Goal: Task Accomplishment & Management: Manage account settings

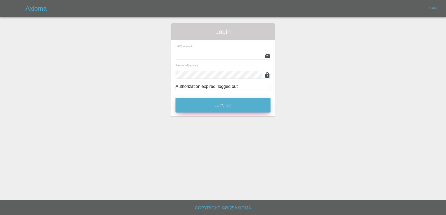
type input "[EMAIL_ADDRESS][DOMAIN_NAME]"
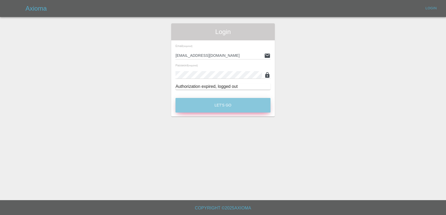
click at [268, 108] on button "Let's Go" at bounding box center [222, 105] width 95 height 15
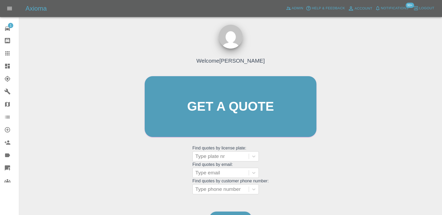
click at [393, 10] on span "Notifications" at bounding box center [395, 8] width 28 height 6
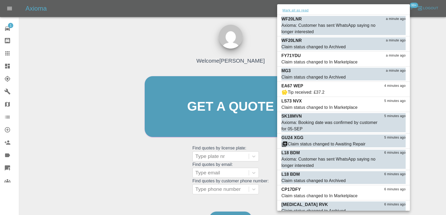
click at [299, 8] on button "Mark all as read" at bounding box center [295, 10] width 28 height 6
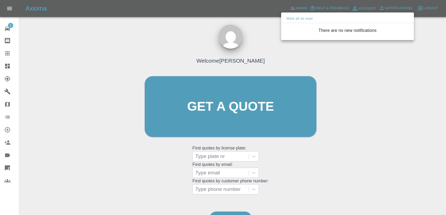
click at [277, 39] on div at bounding box center [223, 107] width 446 height 215
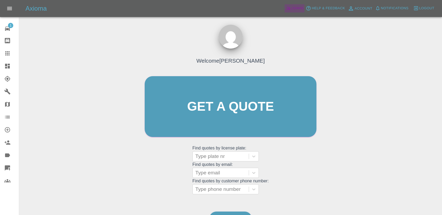
click at [293, 11] on span "Admin" at bounding box center [297, 8] width 12 height 6
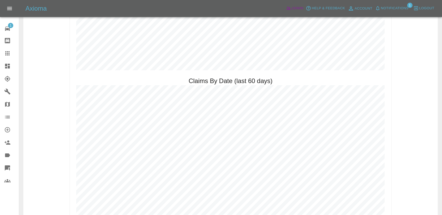
scroll to position [534, 0]
click at [391, 10] on span "Notifications" at bounding box center [395, 8] width 28 height 6
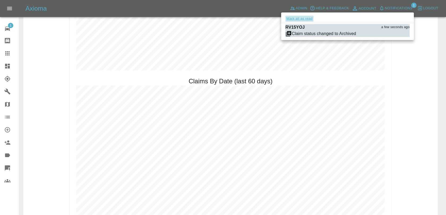
click at [291, 17] on button "Mark all as read" at bounding box center [299, 19] width 28 height 6
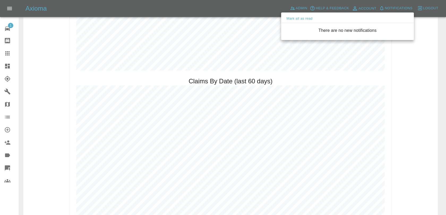
click at [406, 105] on div at bounding box center [223, 107] width 446 height 215
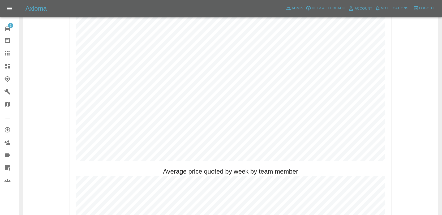
scroll to position [0, 0]
